Goal: Find specific page/section: Find specific page/section

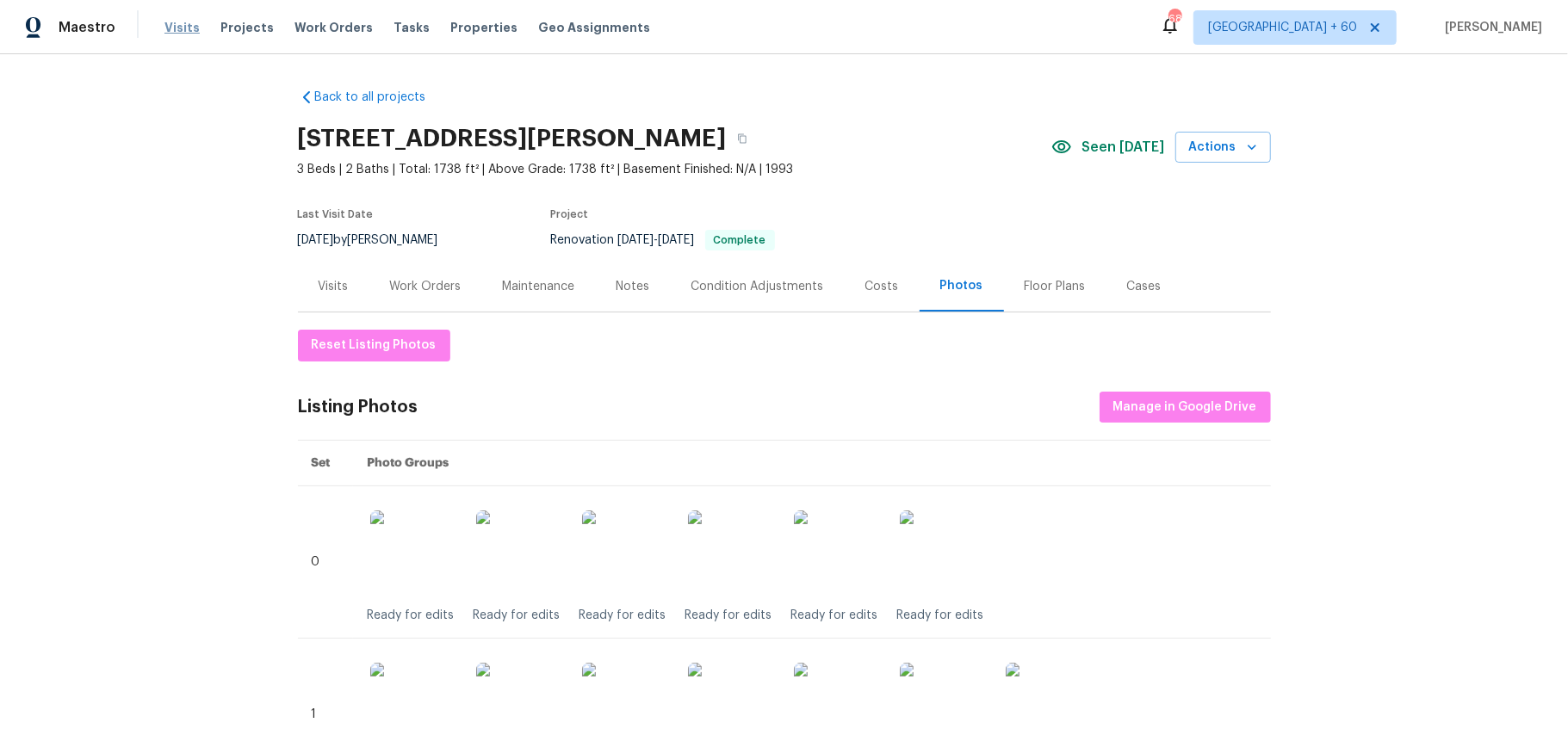
click at [186, 32] on span "Visits" at bounding box center [182, 27] width 36 height 17
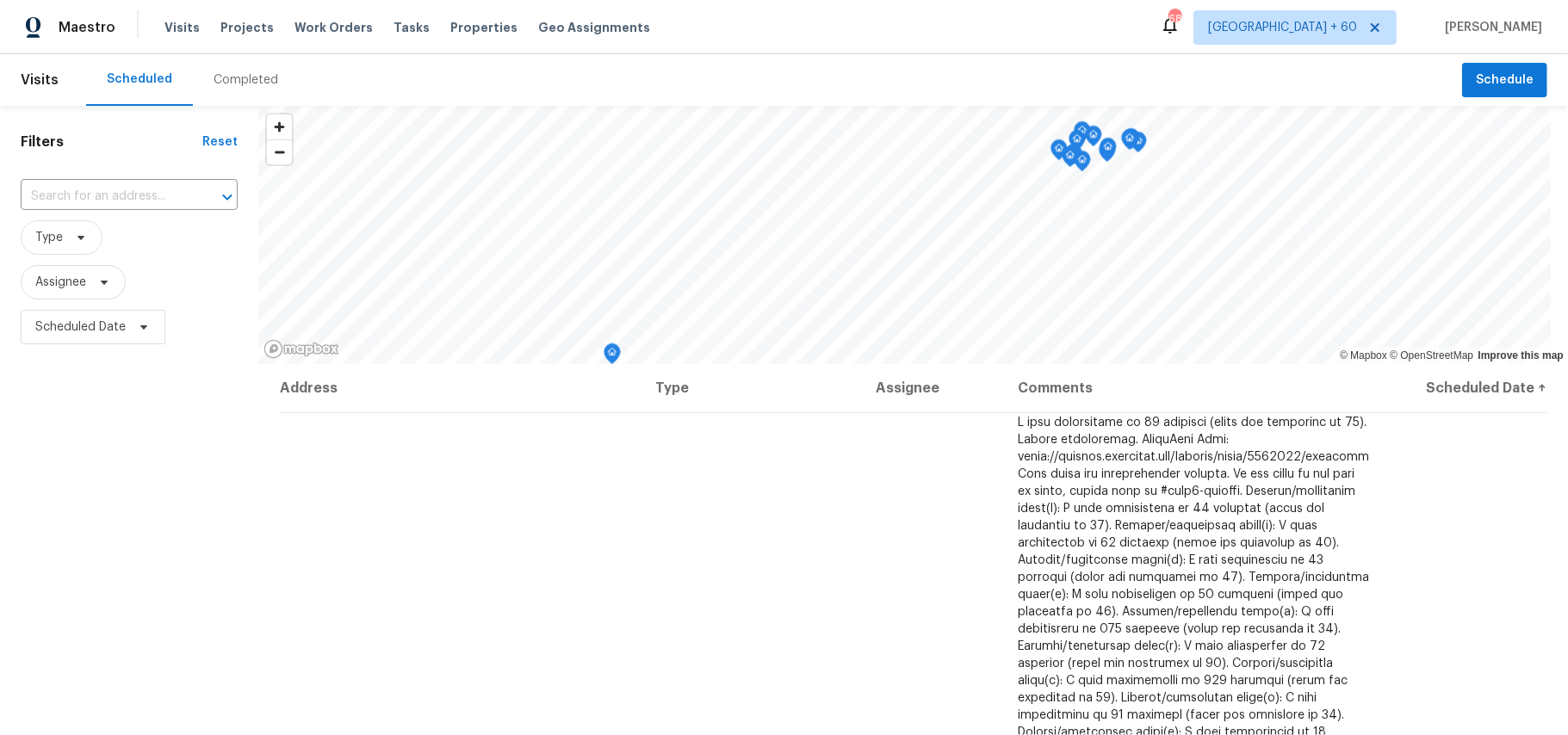
click at [246, 85] on div "Completed" at bounding box center [246, 79] width 65 height 17
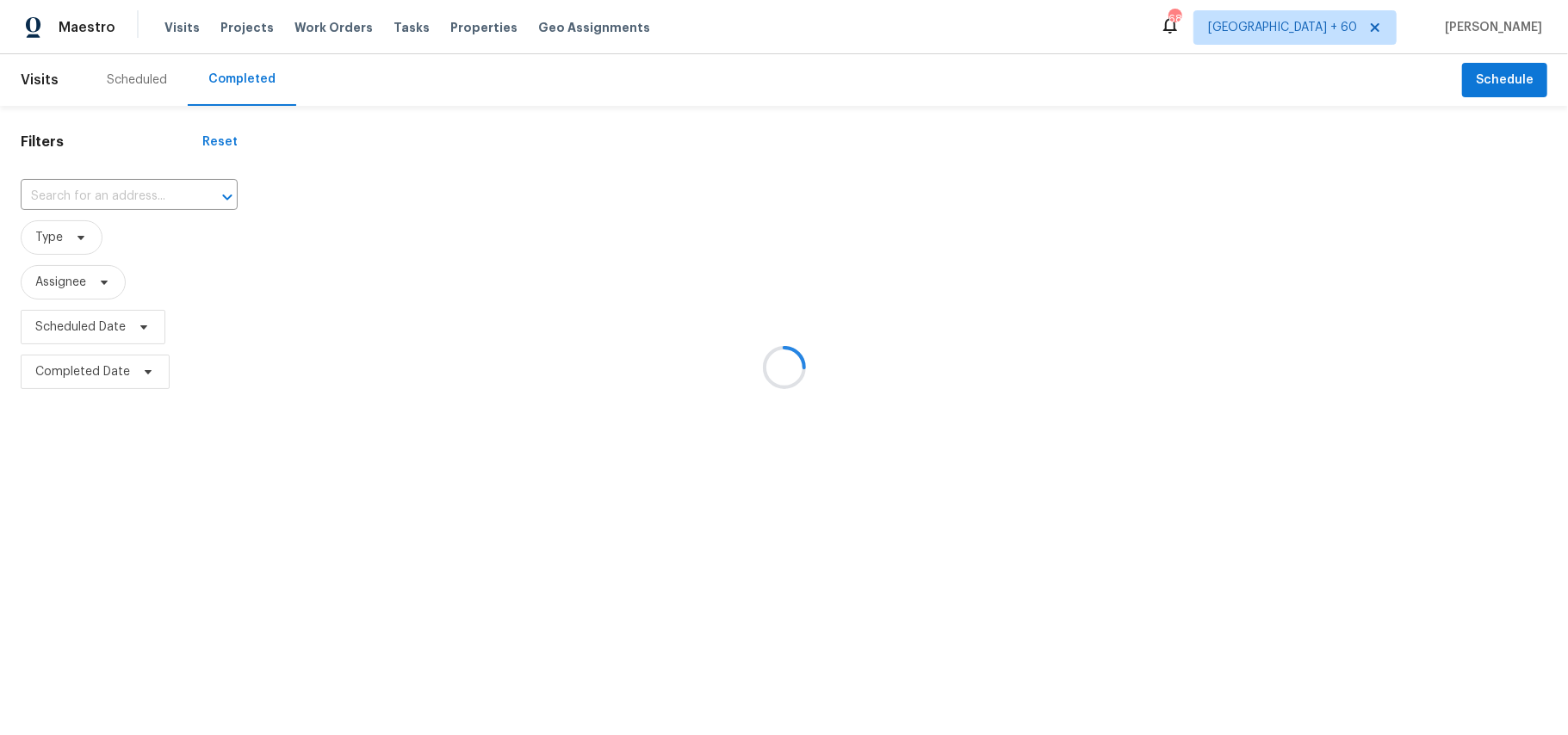
click at [80, 199] on div at bounding box center [784, 368] width 1568 height 735
click at [79, 198] on div at bounding box center [784, 368] width 1568 height 735
click at [56, 195] on div at bounding box center [784, 368] width 1568 height 735
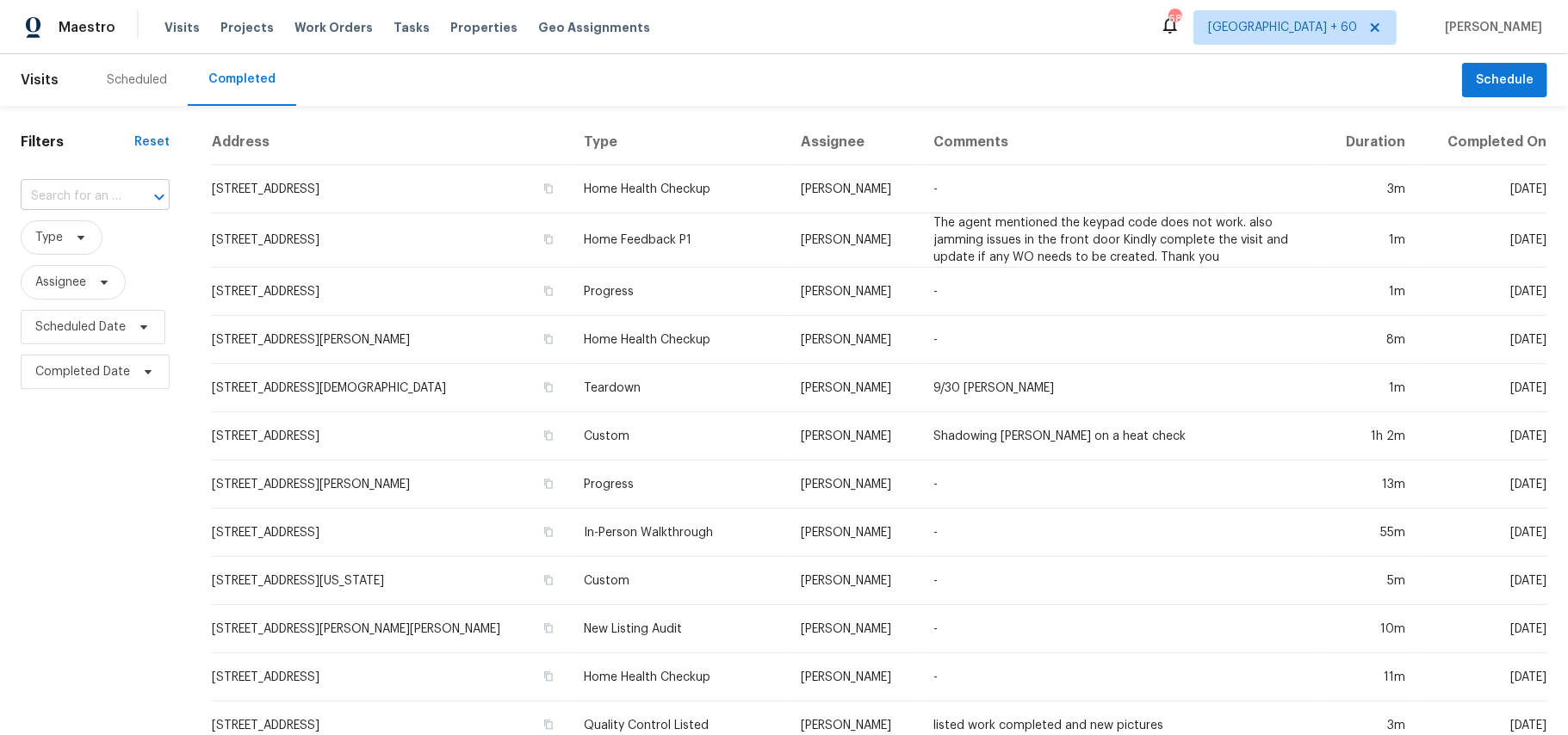
click at [90, 201] on input "text" at bounding box center [70, 197] width 101 height 27
paste input "[STREET_ADDRESS][US_STATE]"
type input "[STREET_ADDRESS][US_STATE]"
click at [134, 268] on li "[STREET_ADDRESS][US_STATE]" at bounding box center [93, 245] width 147 height 46
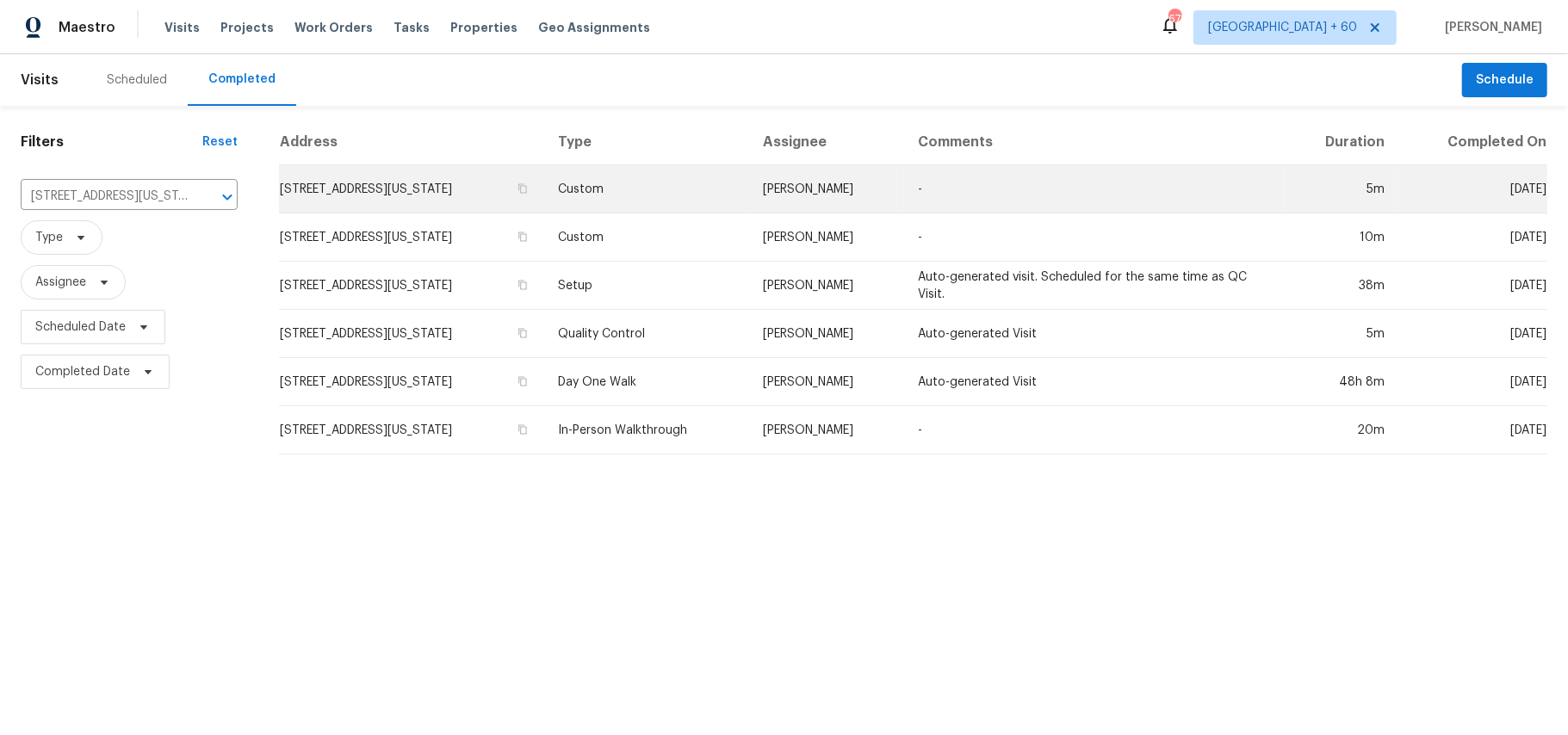
click at [624, 197] on td "Custom" at bounding box center [646, 190] width 205 height 48
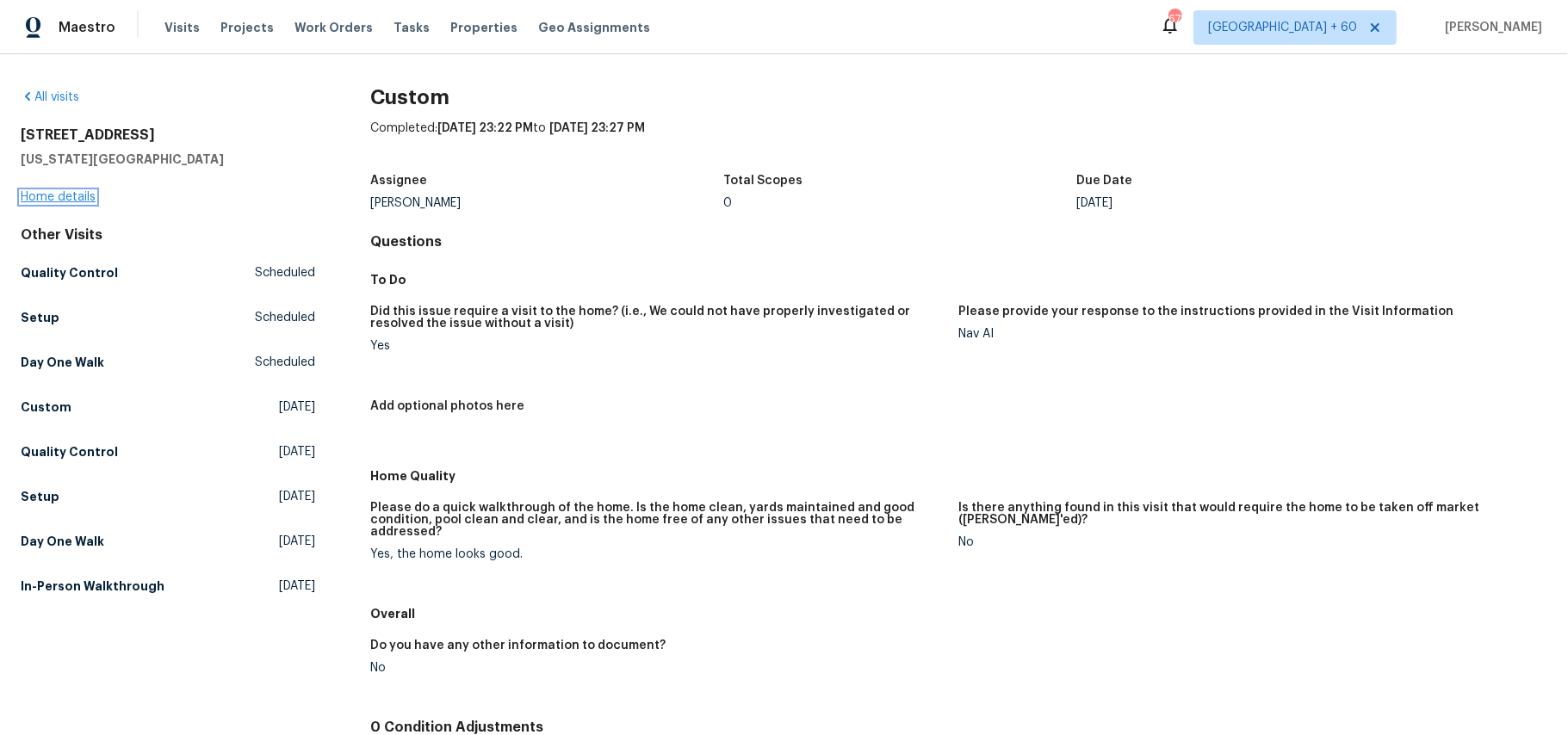
click at [67, 193] on link "Home details" at bounding box center [58, 198] width 75 height 12
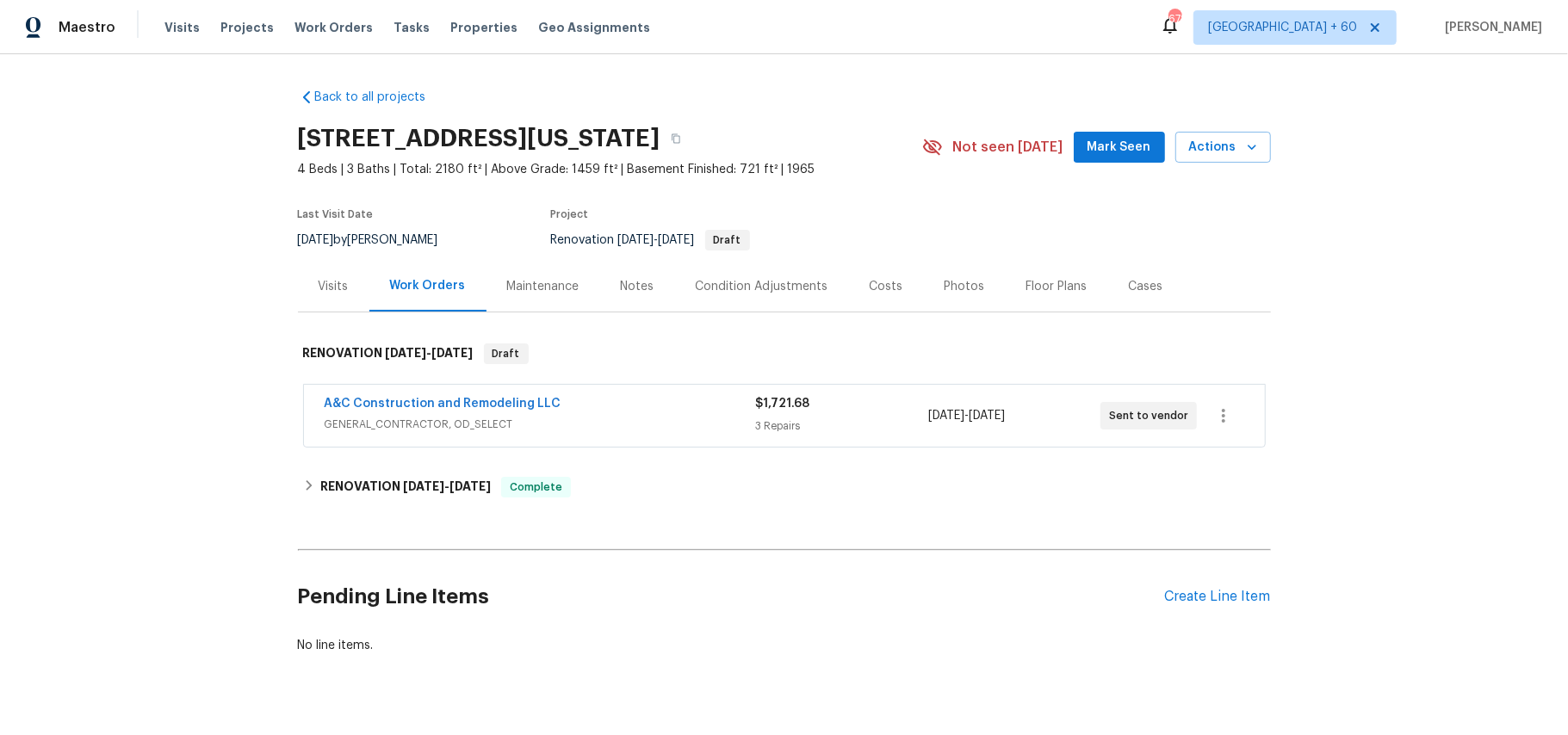
click at [958, 287] on div "Photos" at bounding box center [964, 287] width 40 height 17
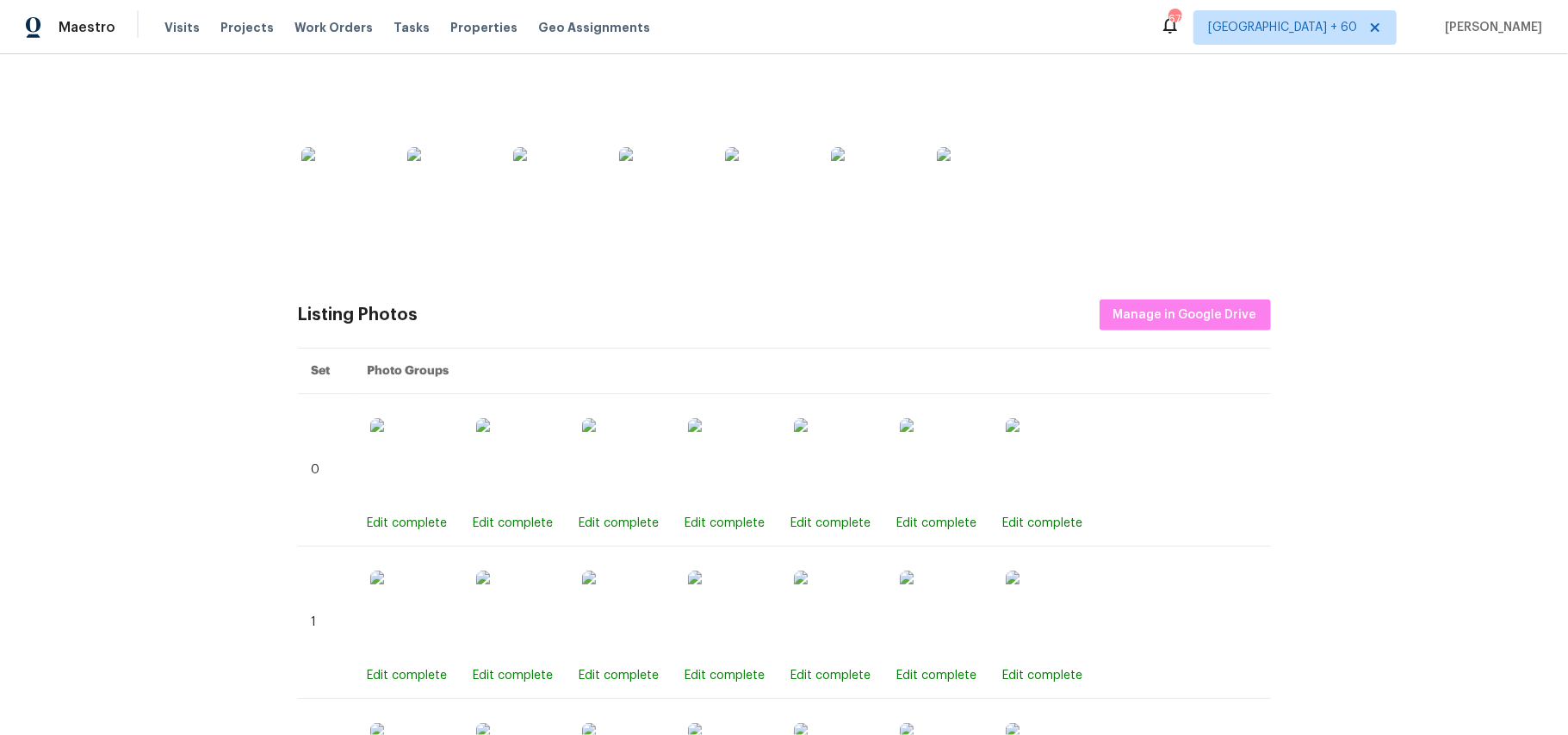
scroll to position [497, 0]
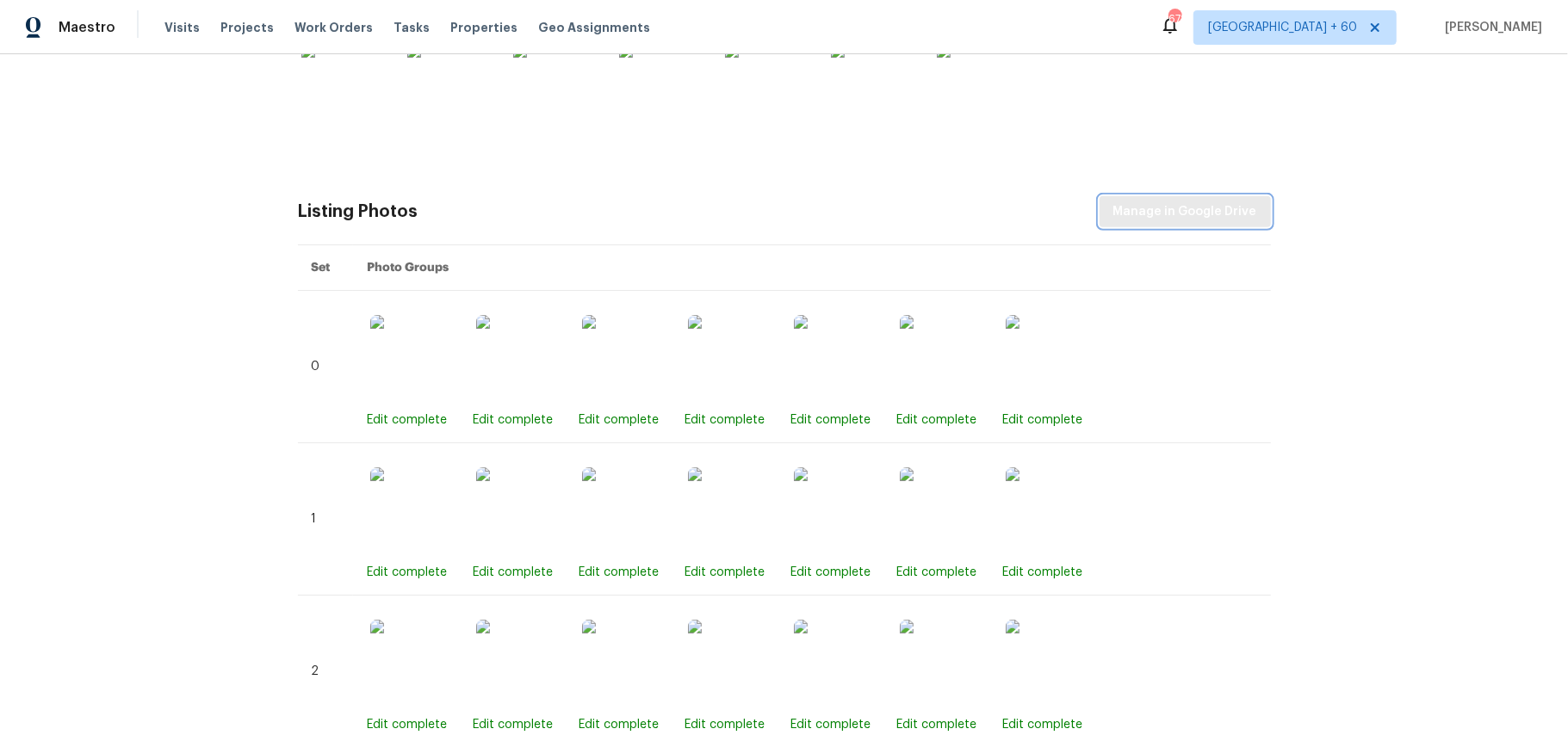
click at [1224, 217] on span "Manage in Google Drive" at bounding box center [1185, 212] width 144 height 21
click at [1148, 221] on span "Manage in Google Drive" at bounding box center [1185, 212] width 144 height 21
